Goal: Task Accomplishment & Management: Manage account settings

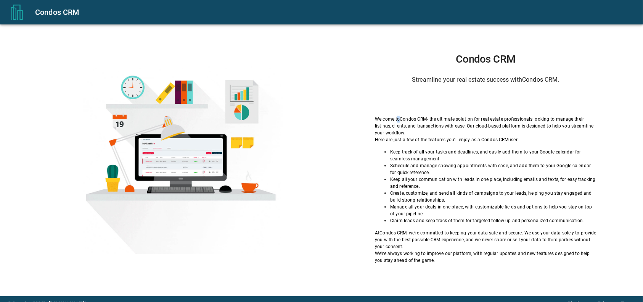
drag, startPoint x: 399, startPoint y: 114, endPoint x: 438, endPoint y: 90, distance: 46.2
click at [400, 111] on div "Condos CRM Streamline your real estate success with Condos CRM . Welcome to Con…" at bounding box center [485, 158] width 276 height 211
